Goal: Obtain resource: Download file/media

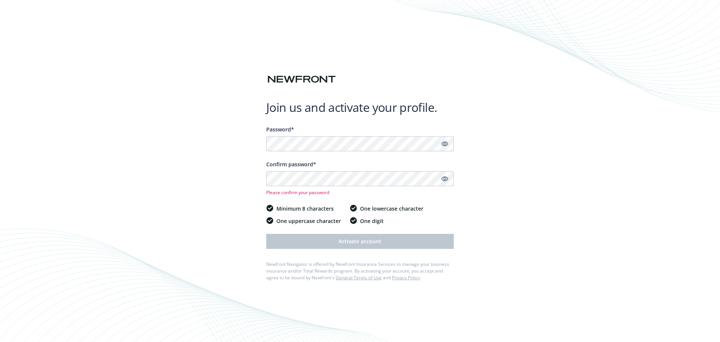
click at [443, 146] on icon "Show password" at bounding box center [444, 143] width 7 height 7
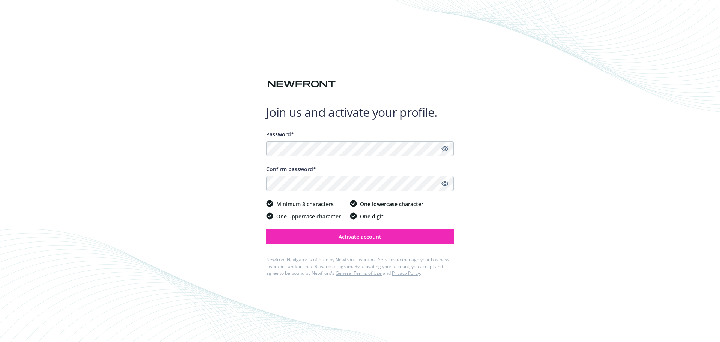
click at [504, 186] on div "Join us and activate your profile. Password* Confirm password* Minimum 8 charac…" at bounding box center [360, 171] width 720 height 342
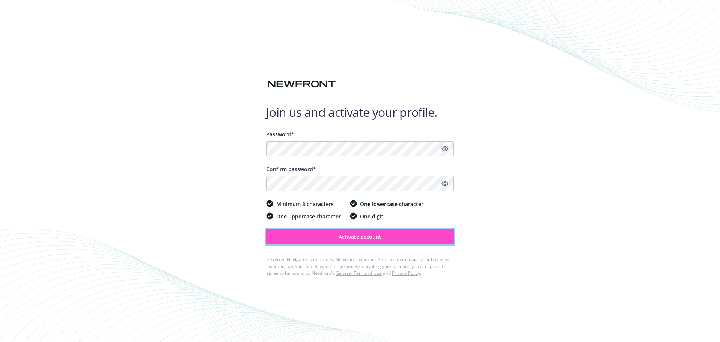
click at [440, 233] on button "Activate account" at bounding box center [360, 236] width 188 height 15
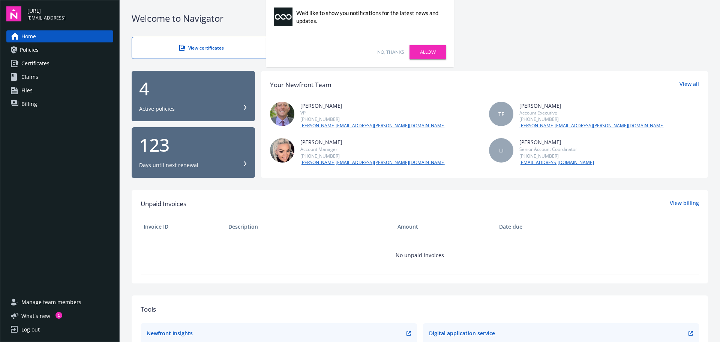
click at [46, 17] on div "Boodle.ai finance@boodle.ai" at bounding box center [70, 14] width 86 height 15
click at [60, 17] on span "[EMAIL_ADDRESS]" at bounding box center [46, 18] width 38 height 7
copy span "[EMAIL_ADDRESS]"
drag, startPoint x: 24, startPoint y: 17, endPoint x: 77, endPoint y: 17, distance: 52.1
click at [77, 17] on div "Boodle.ai finance@boodle.ai" at bounding box center [59, 13] width 107 height 15
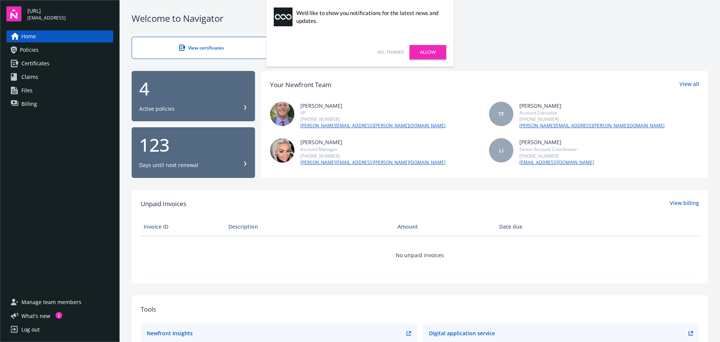
click at [39, 329] on div "Log out" at bounding box center [30, 329] width 18 height 12
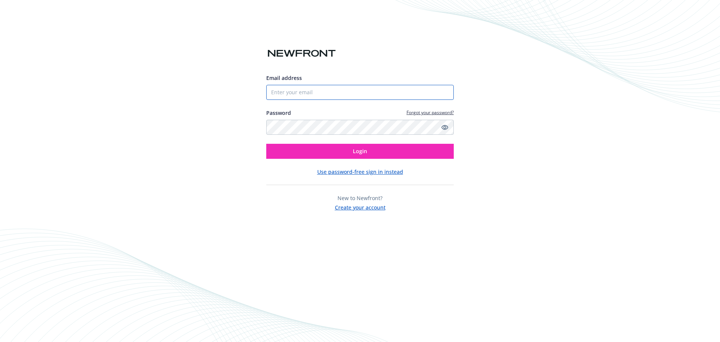
click at [333, 94] on input "Email address" at bounding box center [360, 92] width 188 height 15
type input "[EMAIL_ADDRESS]"
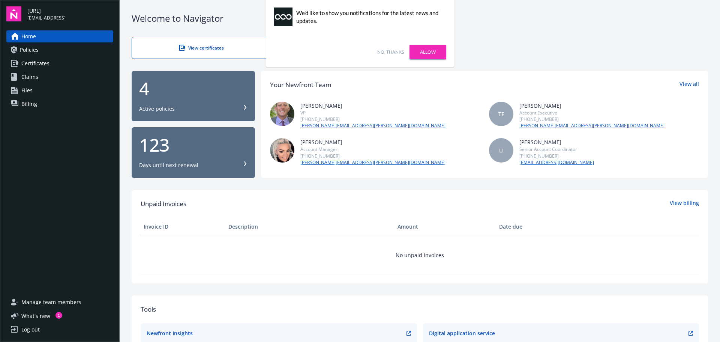
click at [48, 60] on span "Certificates" at bounding box center [35, 63] width 28 height 12
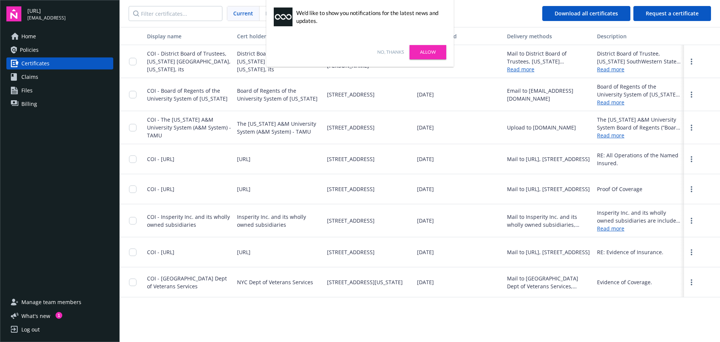
click at [393, 52] on link "No, thanks" at bounding box center [390, 52] width 27 height 7
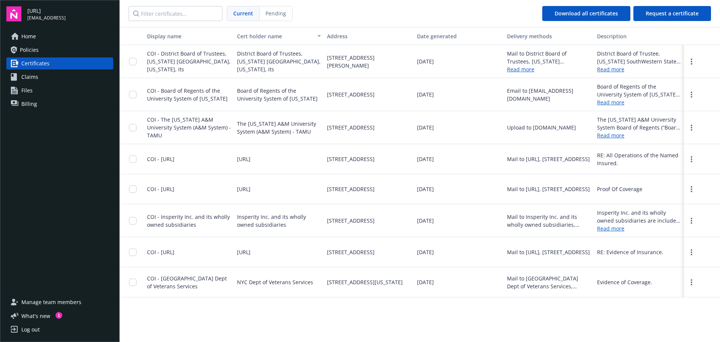
click at [38, 45] on span "Policies" at bounding box center [29, 50] width 19 height 12
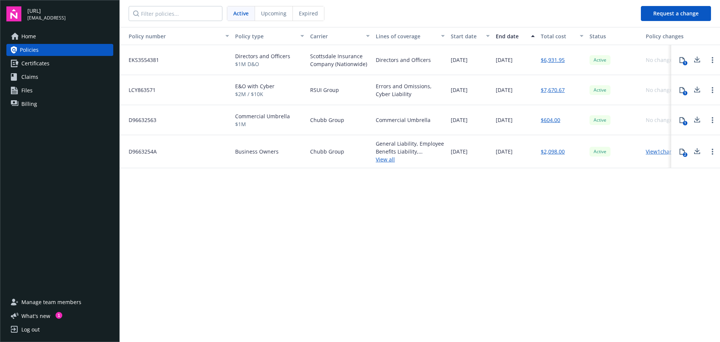
click at [34, 64] on span "Certificates" at bounding box center [35, 63] width 28 height 12
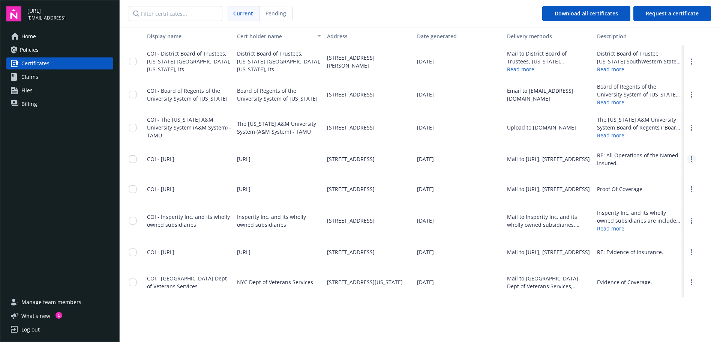
click at [690, 160] on link "more" at bounding box center [691, 159] width 9 height 9
click at [665, 175] on link "Download" at bounding box center [671, 174] width 49 height 15
click at [63, 48] on link "Policies" at bounding box center [59, 50] width 107 height 12
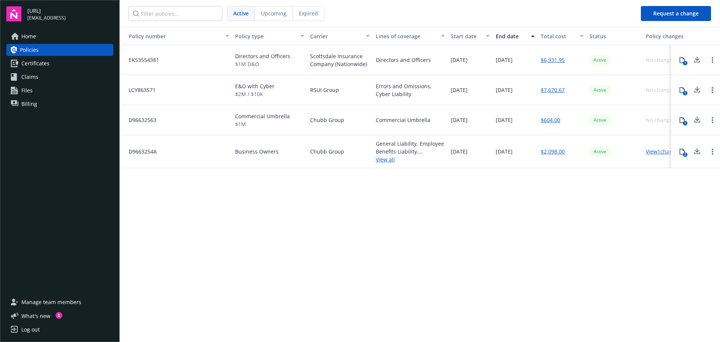
click at [712, 91] on icon "Open options" at bounding box center [713, 90] width 2 height 6
click at [618, 261] on div "Policy number Policy type Carrier Lines of coverage Start date End date Total c…" at bounding box center [420, 184] width 600 height 314
click at [684, 95] on button "1" at bounding box center [682, 90] width 15 height 15
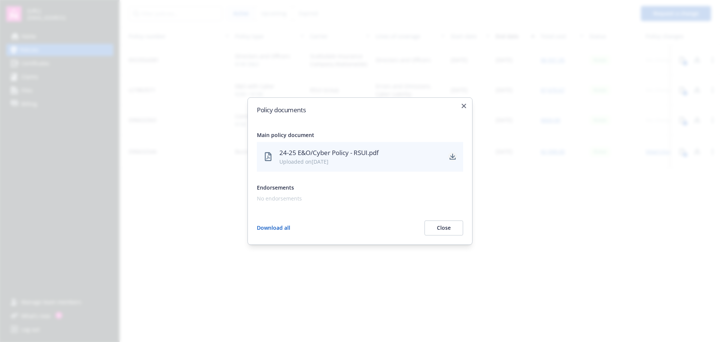
click at [453, 156] on icon "download" at bounding box center [452, 156] width 5 height 5
click at [465, 108] on div "Policy documents Main policy document 24-25 E&O/Cyber Policy - RSUI.pdf Uploade…" at bounding box center [360, 170] width 225 height 147
click at [454, 227] on button "Close" at bounding box center [444, 227] width 39 height 15
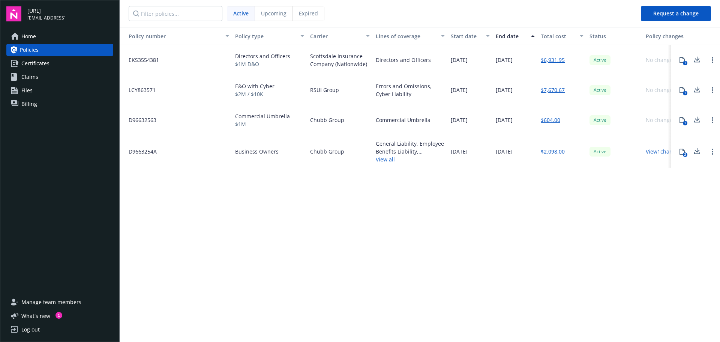
click at [35, 65] on span "Certificates" at bounding box center [35, 63] width 28 height 12
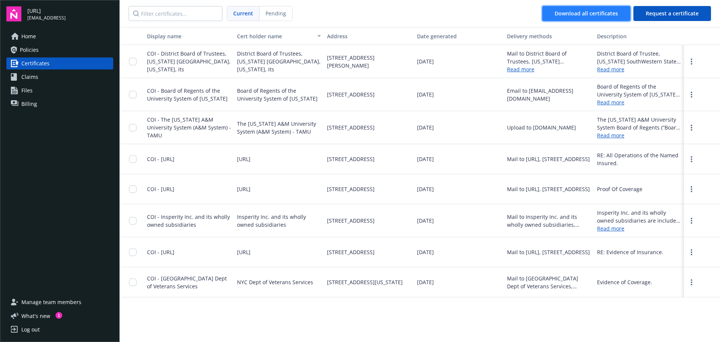
click at [585, 12] on span "Download all certificates" at bounding box center [586, 13] width 63 height 7
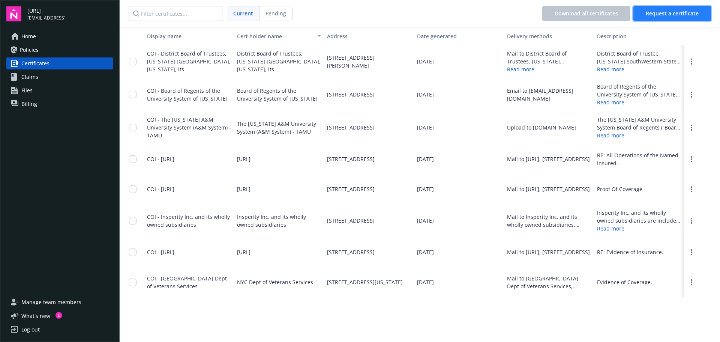
click at [666, 13] on span "Request a certificate" at bounding box center [672, 13] width 53 height 7
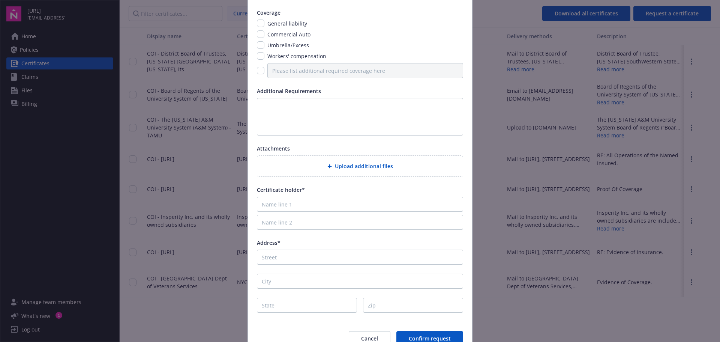
scroll to position [75, 0]
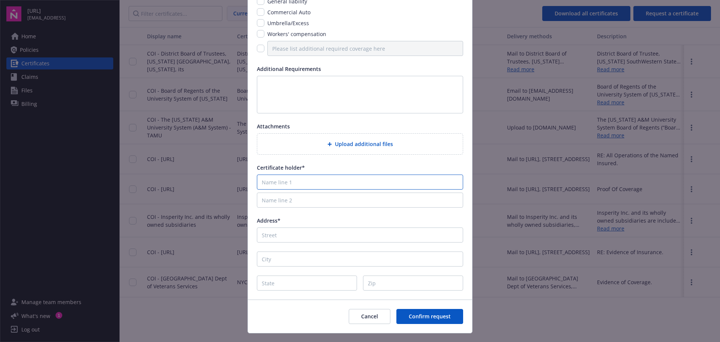
click at [327, 183] on input "Name line 1" at bounding box center [360, 181] width 206 height 15
click at [363, 318] on span "Cancel" at bounding box center [369, 315] width 17 height 7
